Goal: Check status

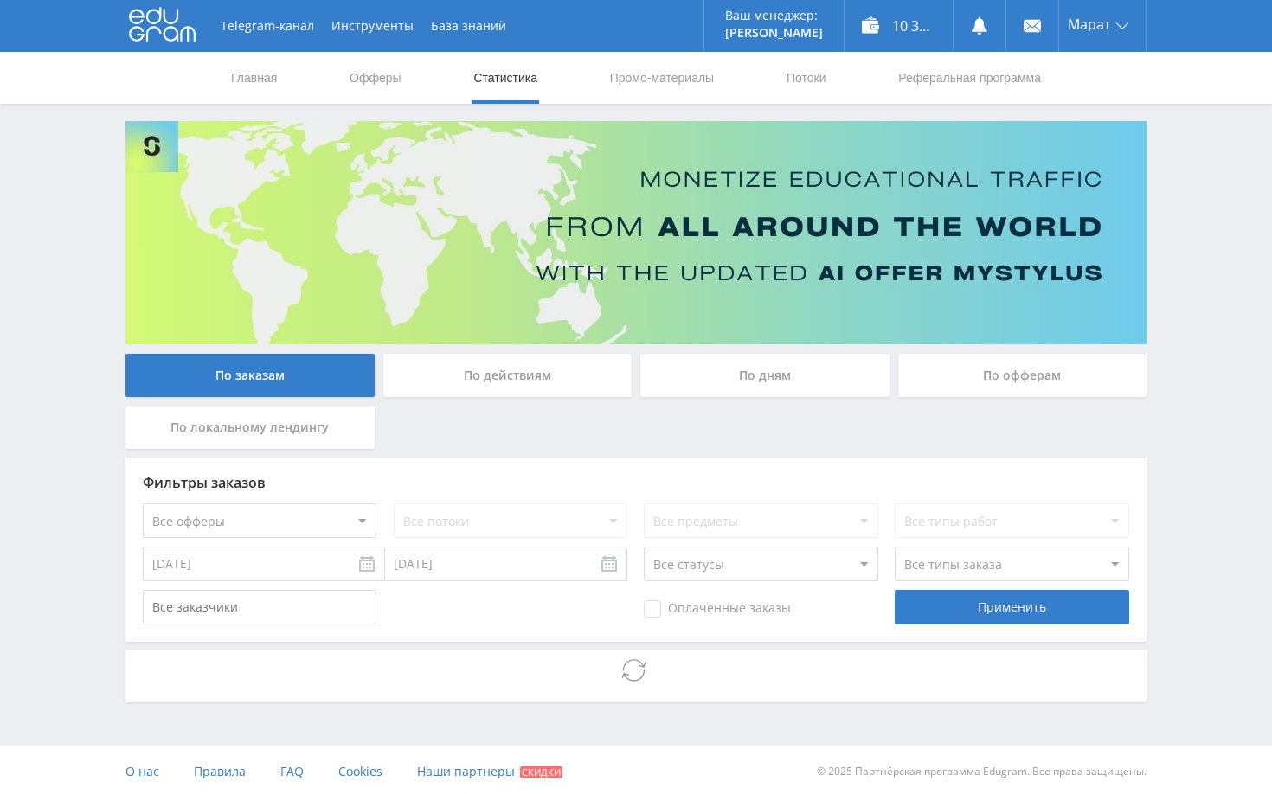
click at [1187, 431] on div "Telegram-канал Инструменты База знаний Ваш менеджер: Alex Alex Online @edugram_…" at bounding box center [636, 399] width 1272 height 798
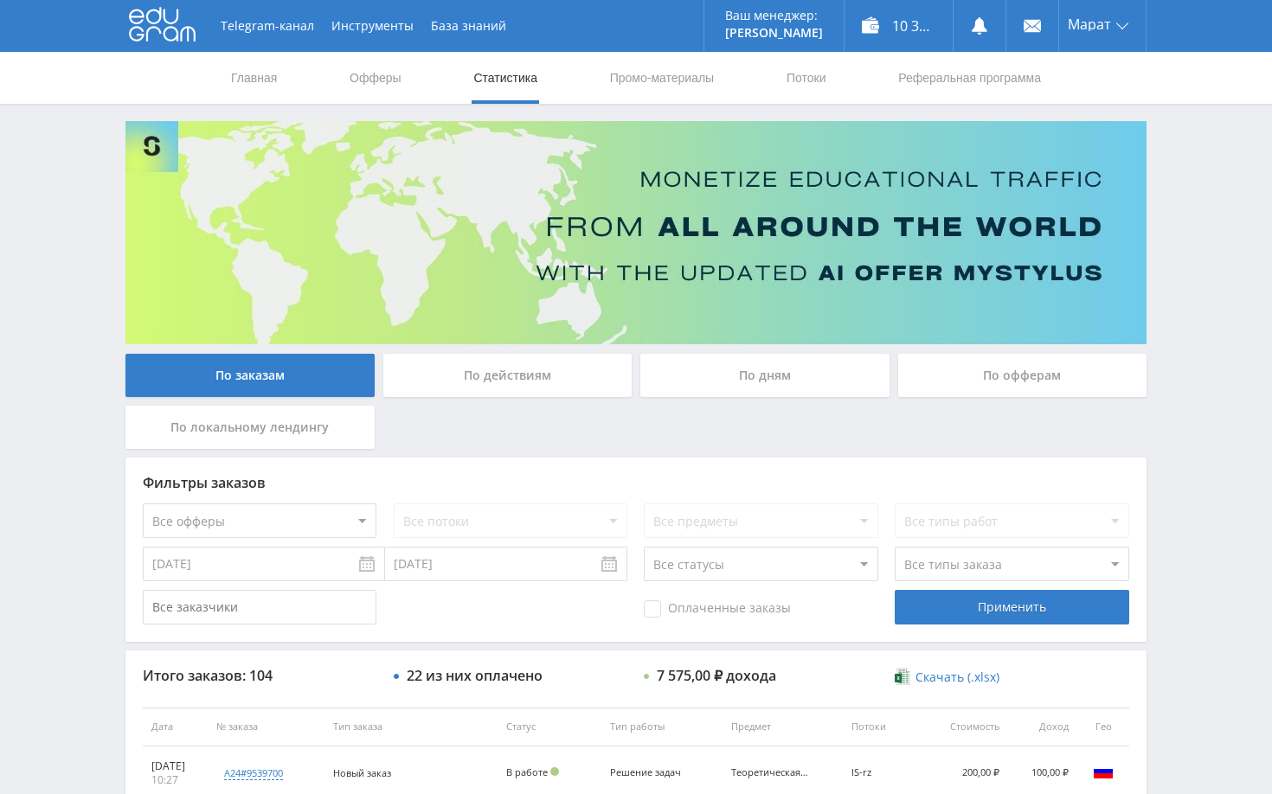
click at [1192, 386] on div "Telegram-канал Инструменты База знаний Ваш менеджер: [PERSON_NAME] Alex Online …" at bounding box center [636, 726] width 1272 height 1453
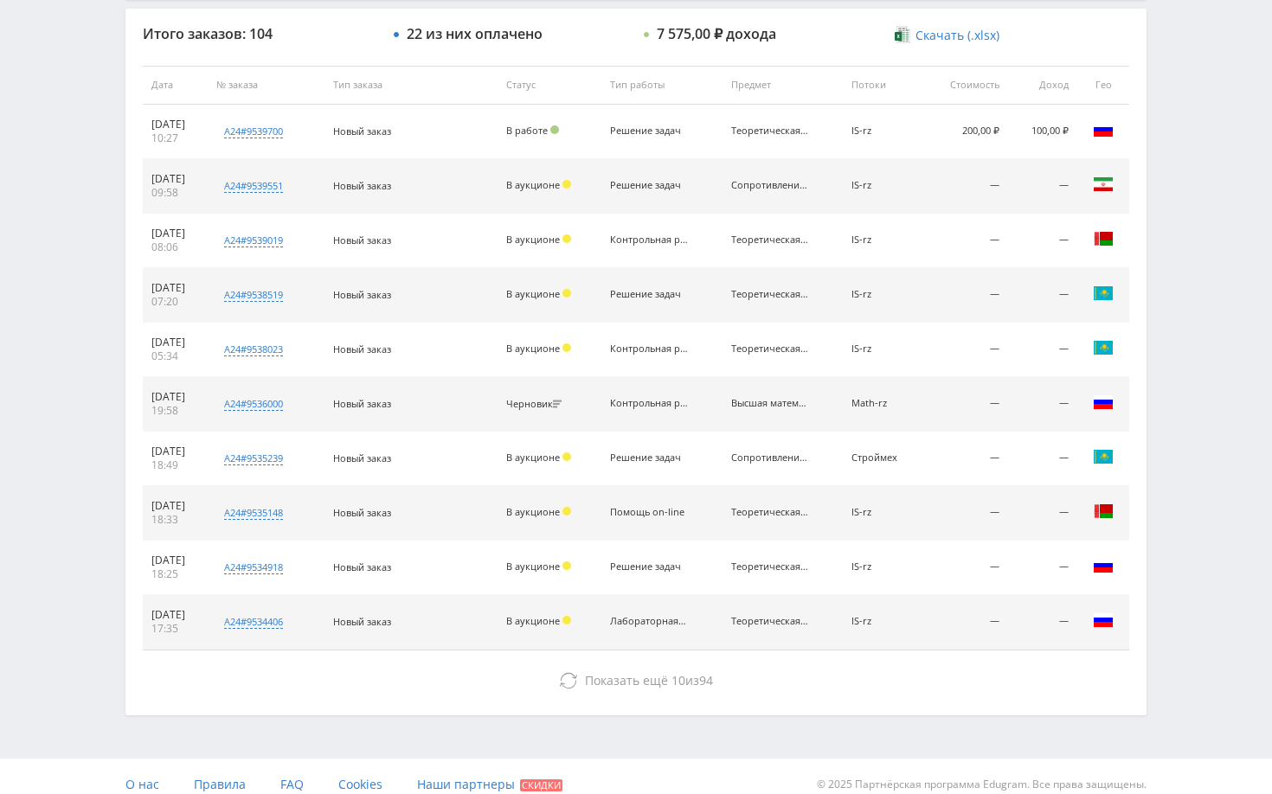
scroll to position [659, 0]
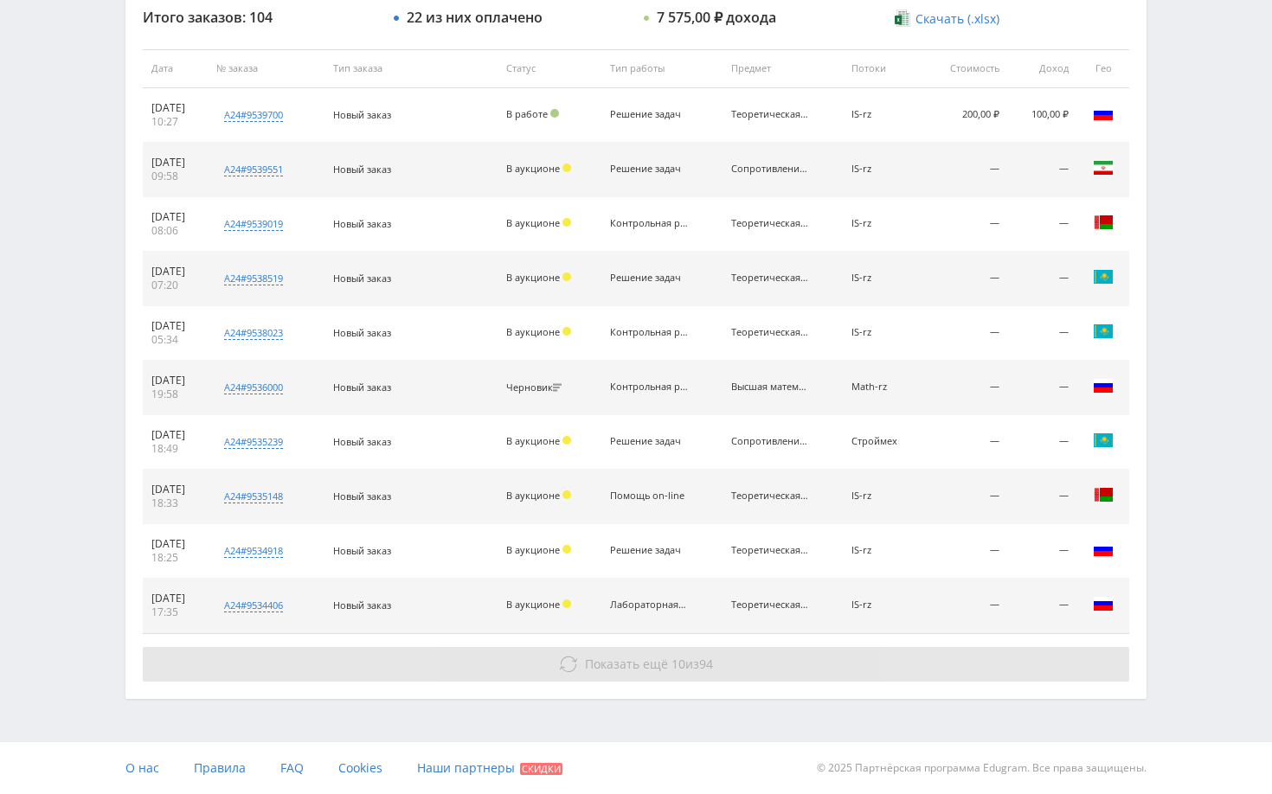
click at [990, 656] on button "Показать ещё 10 из 94" at bounding box center [636, 664] width 986 height 35
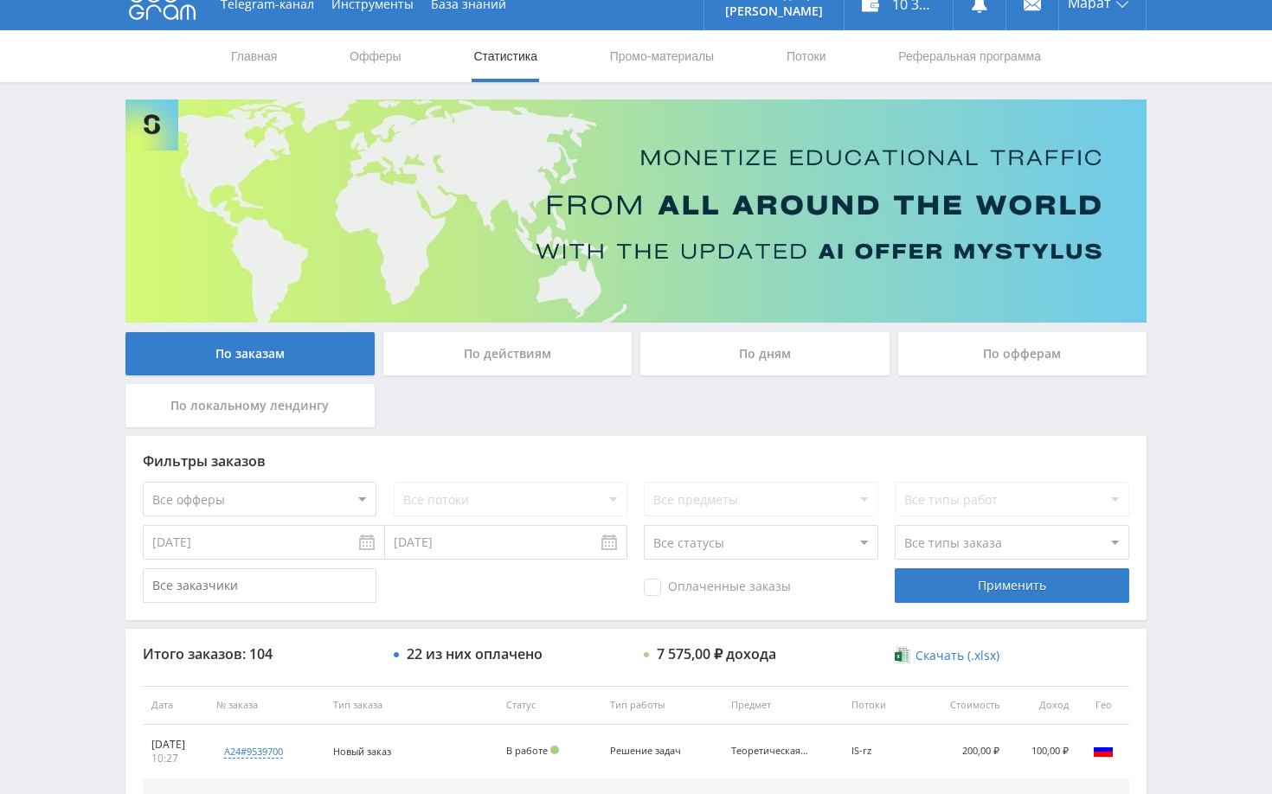
scroll to position [0, 0]
